Goal: Entertainment & Leisure: Browse casually

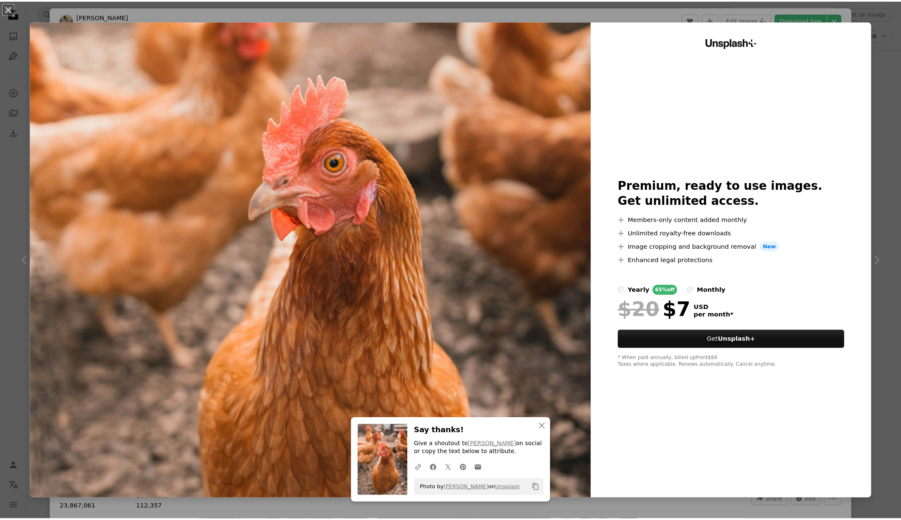
scroll to position [383, 0]
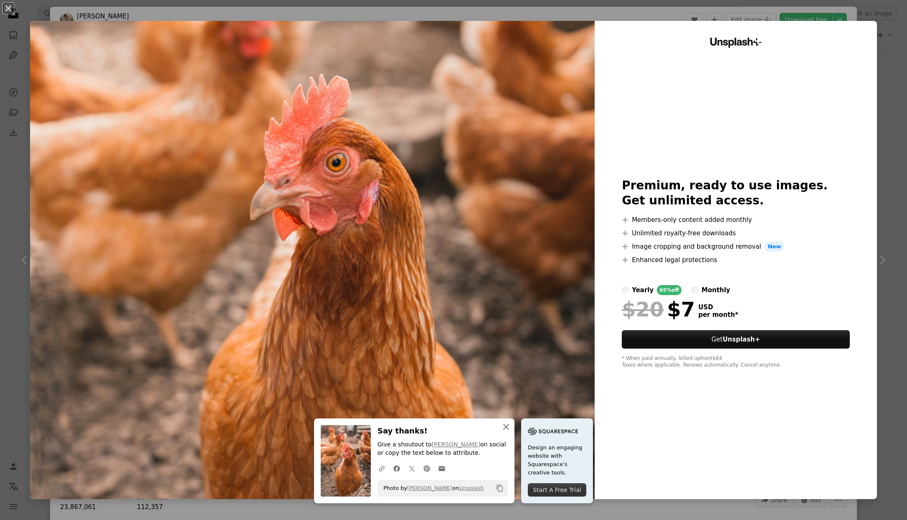
click at [506, 427] on icon "An X shape" at bounding box center [506, 427] width 10 height 10
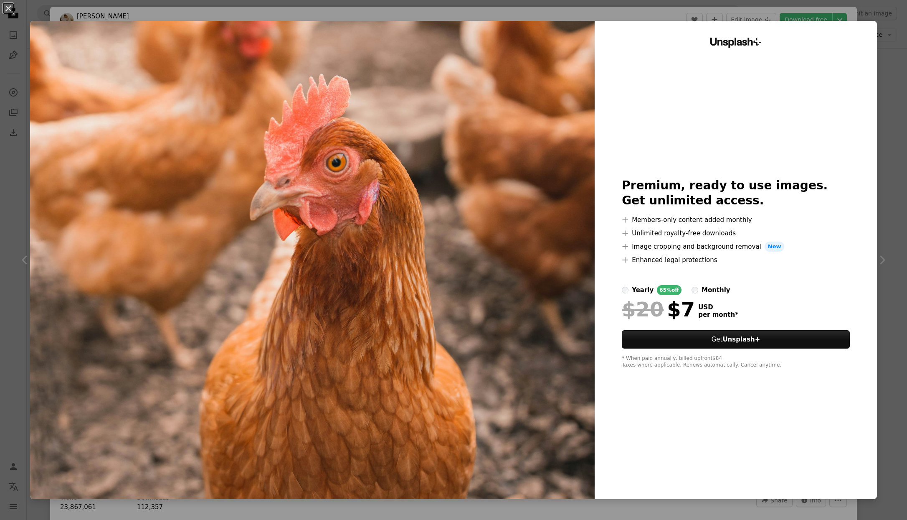
click at [506, 430] on icon "An X shape" at bounding box center [506, 435] width 10 height 10
click at [645, 118] on div "Unsplash+ Premium, ready to use images. Get unlimited access. A plus sign Membe…" at bounding box center [736, 260] width 282 height 478
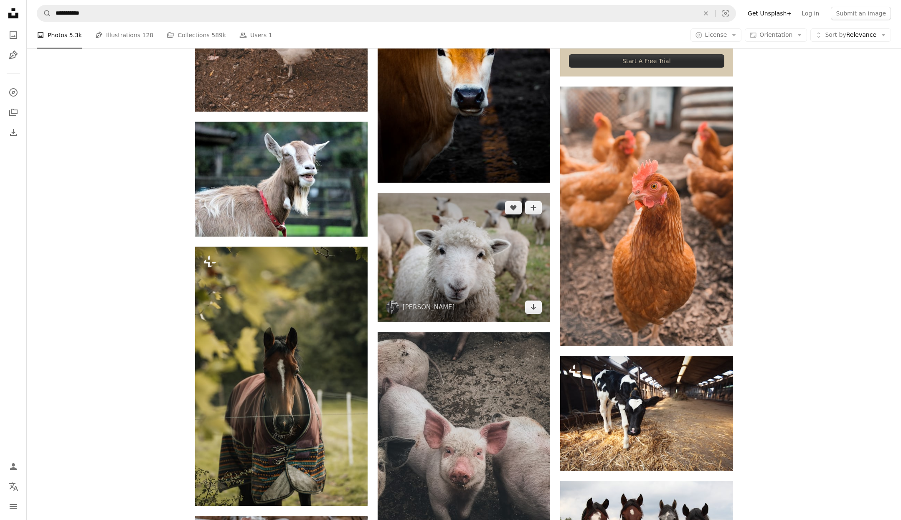
click at [496, 276] on img at bounding box center [464, 258] width 173 height 130
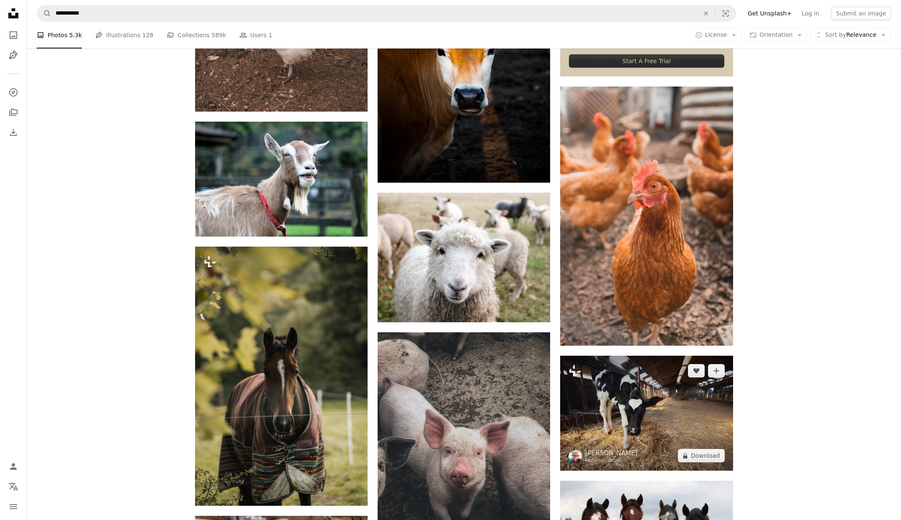
click at [670, 415] on img at bounding box center [646, 413] width 173 height 115
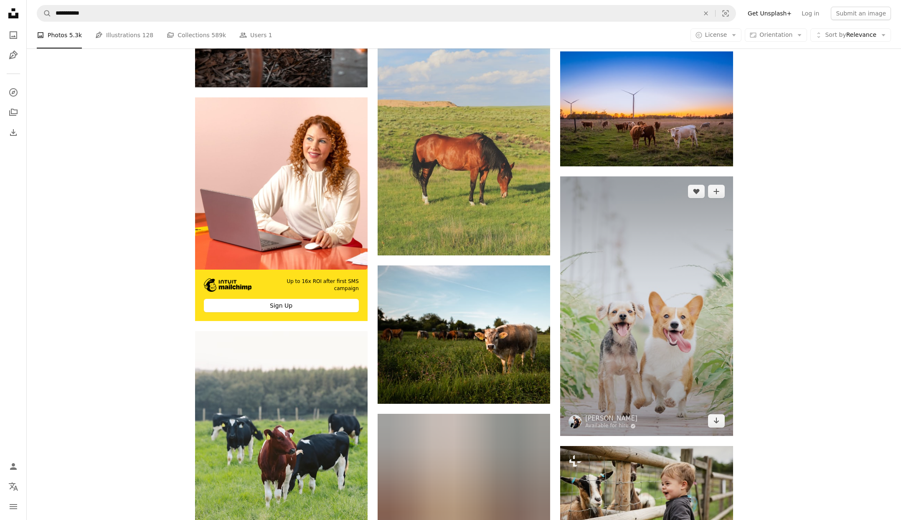
scroll to position [2633, 0]
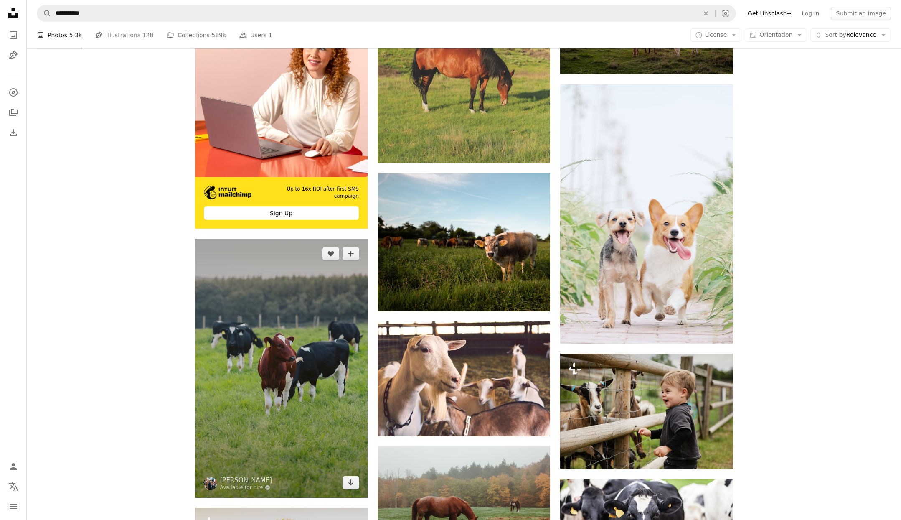
click at [254, 370] on img at bounding box center [281, 368] width 173 height 259
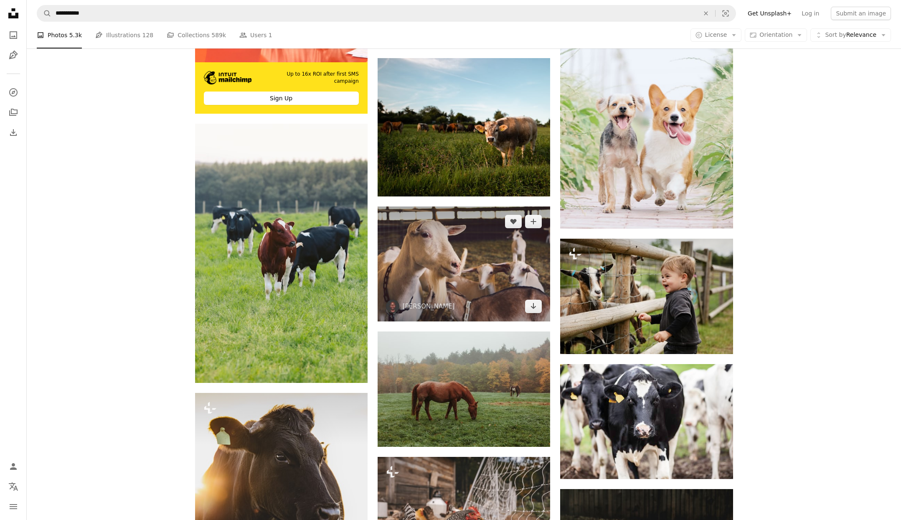
scroll to position [2746, 0]
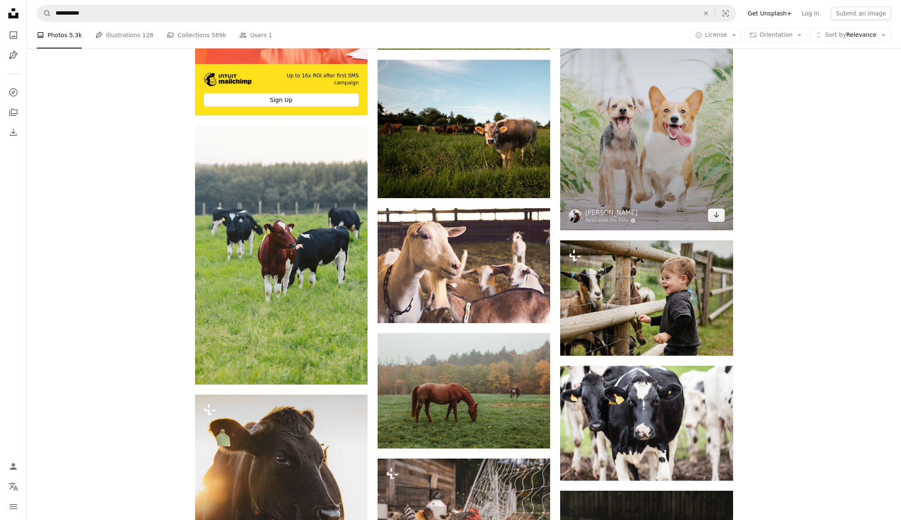
click at [634, 159] on img at bounding box center [646, 100] width 173 height 259
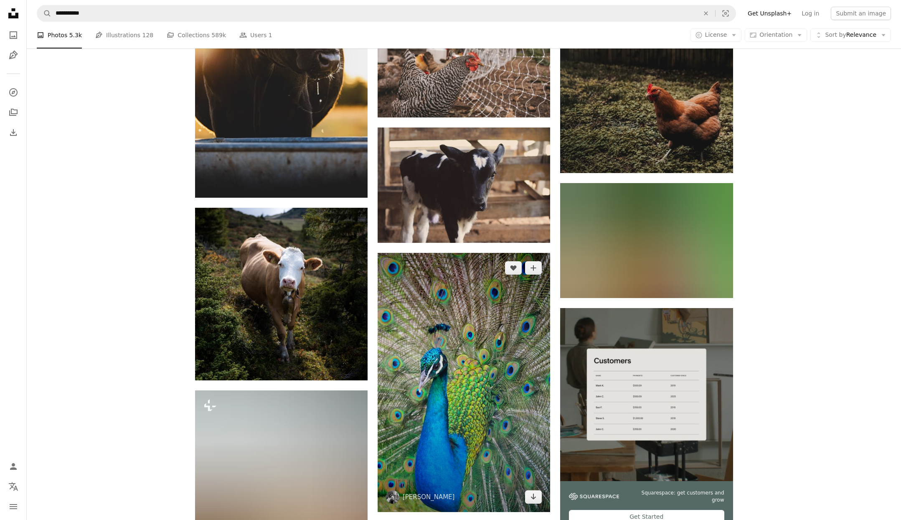
scroll to position [3270, 0]
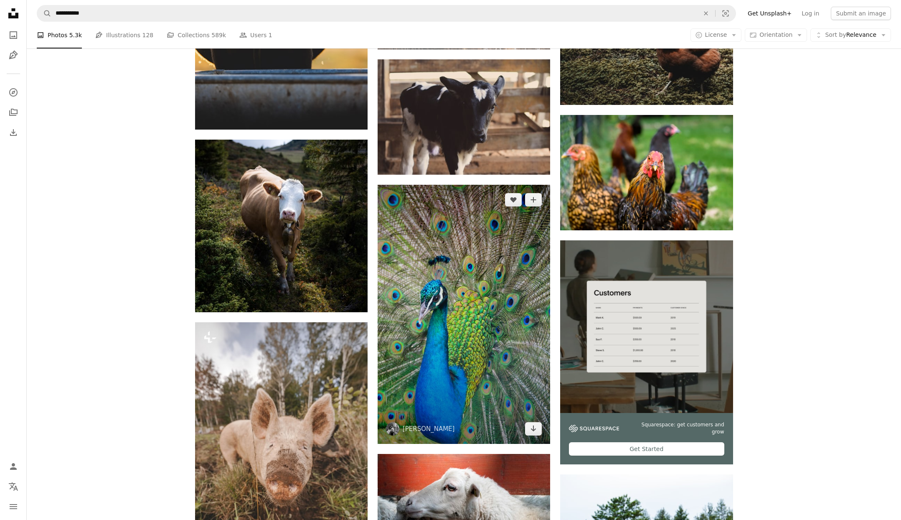
click at [466, 366] on img at bounding box center [464, 314] width 173 height 259
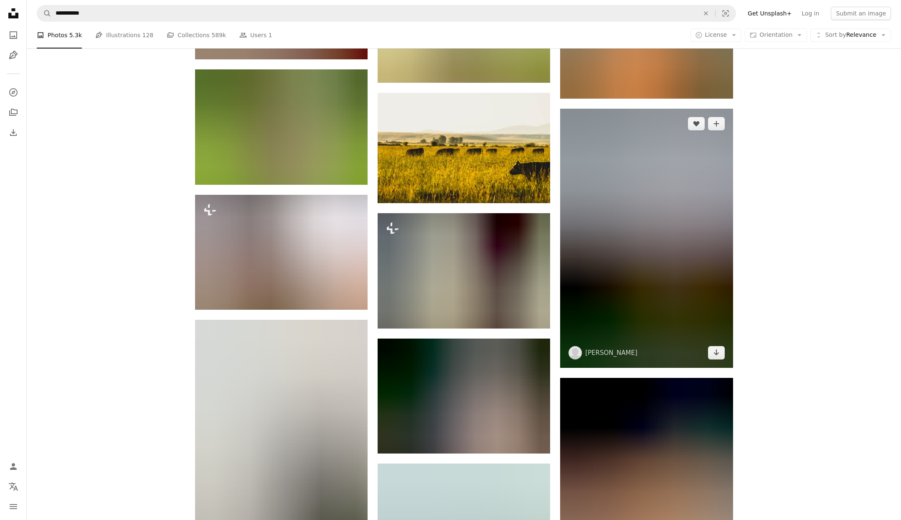
scroll to position [4763, 0]
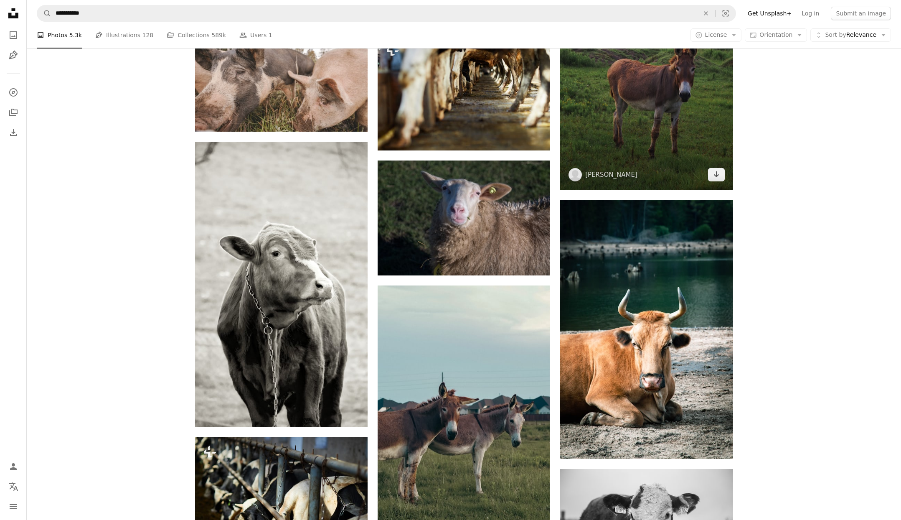
click at [648, 158] on img at bounding box center [646, 60] width 173 height 259
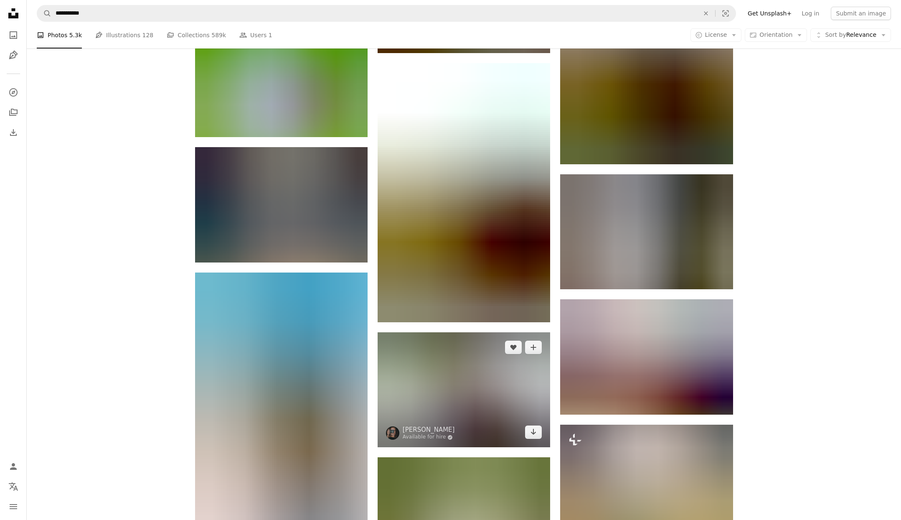
scroll to position [13063, 0]
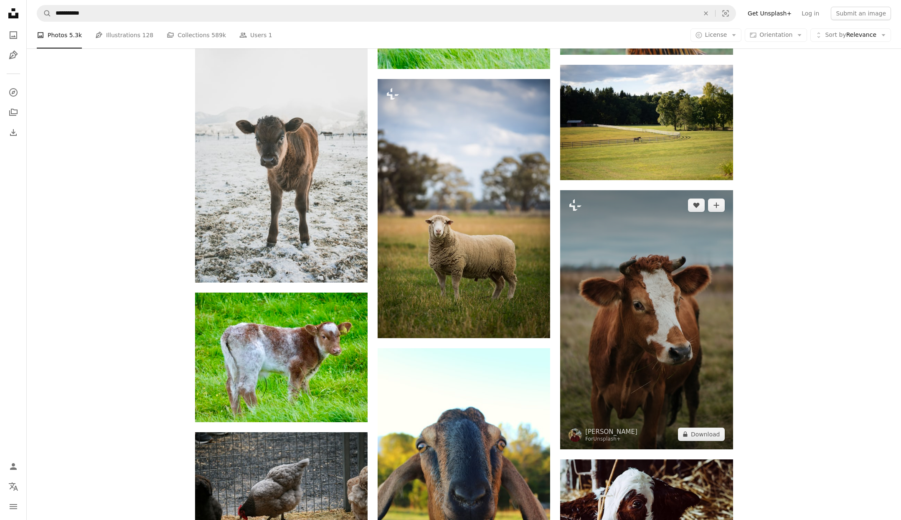
click at [660, 341] on img at bounding box center [646, 319] width 173 height 259
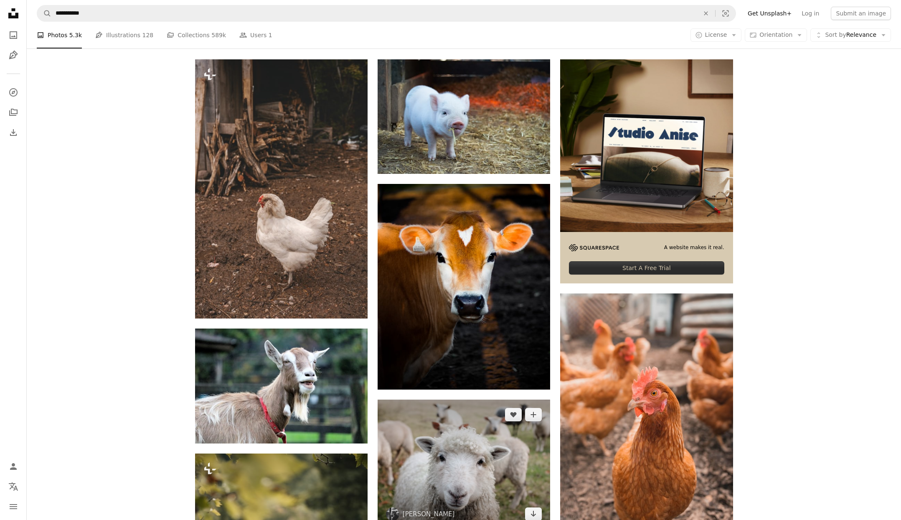
scroll to position [452, 0]
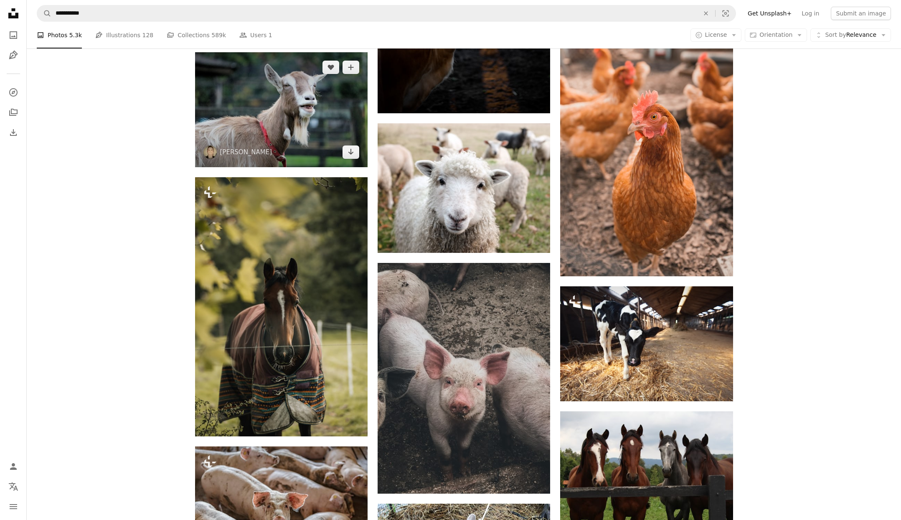
click at [301, 112] on img at bounding box center [281, 109] width 173 height 115
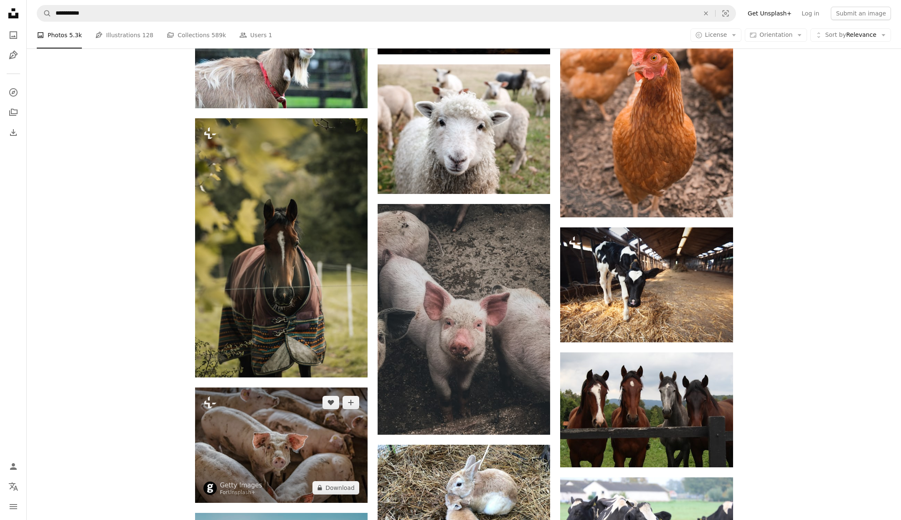
scroll to position [689, 0]
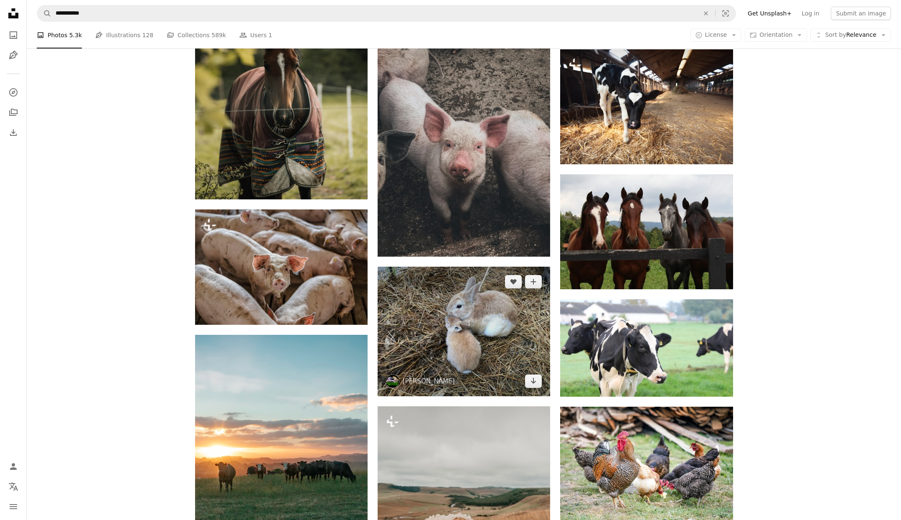
click at [483, 327] on img at bounding box center [464, 332] width 173 height 130
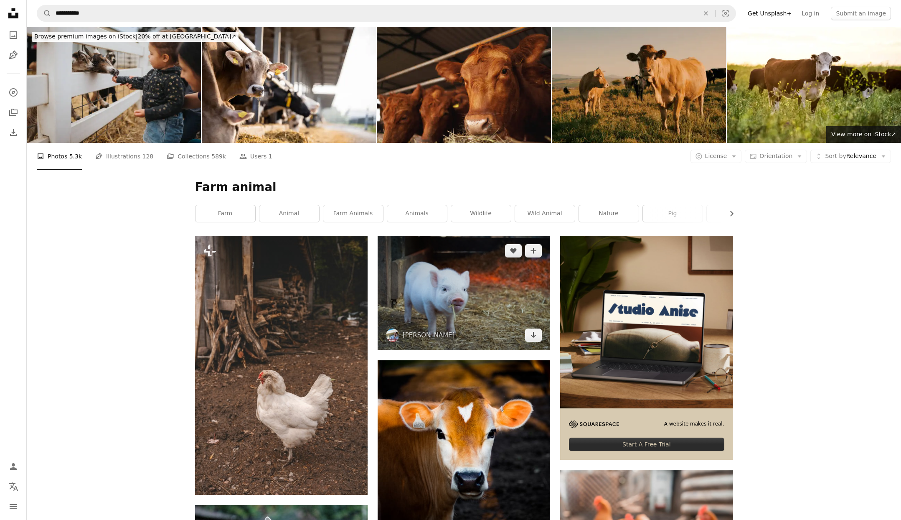
click at [442, 288] on img at bounding box center [464, 293] width 173 height 114
